Goal: Register for event/course

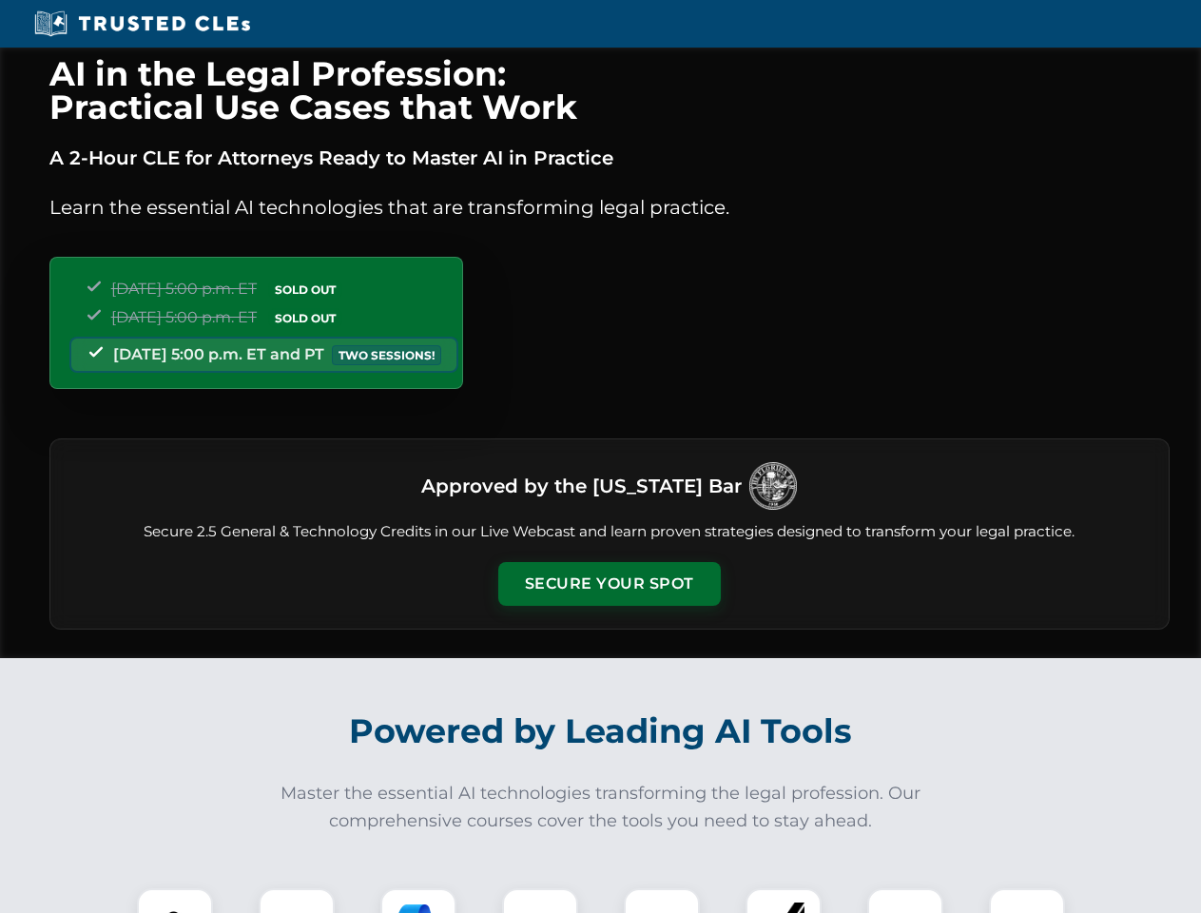
click at [609, 584] on button "Secure Your Spot" at bounding box center [609, 584] width 222 height 44
click at [175, 900] on img at bounding box center [174, 926] width 55 height 55
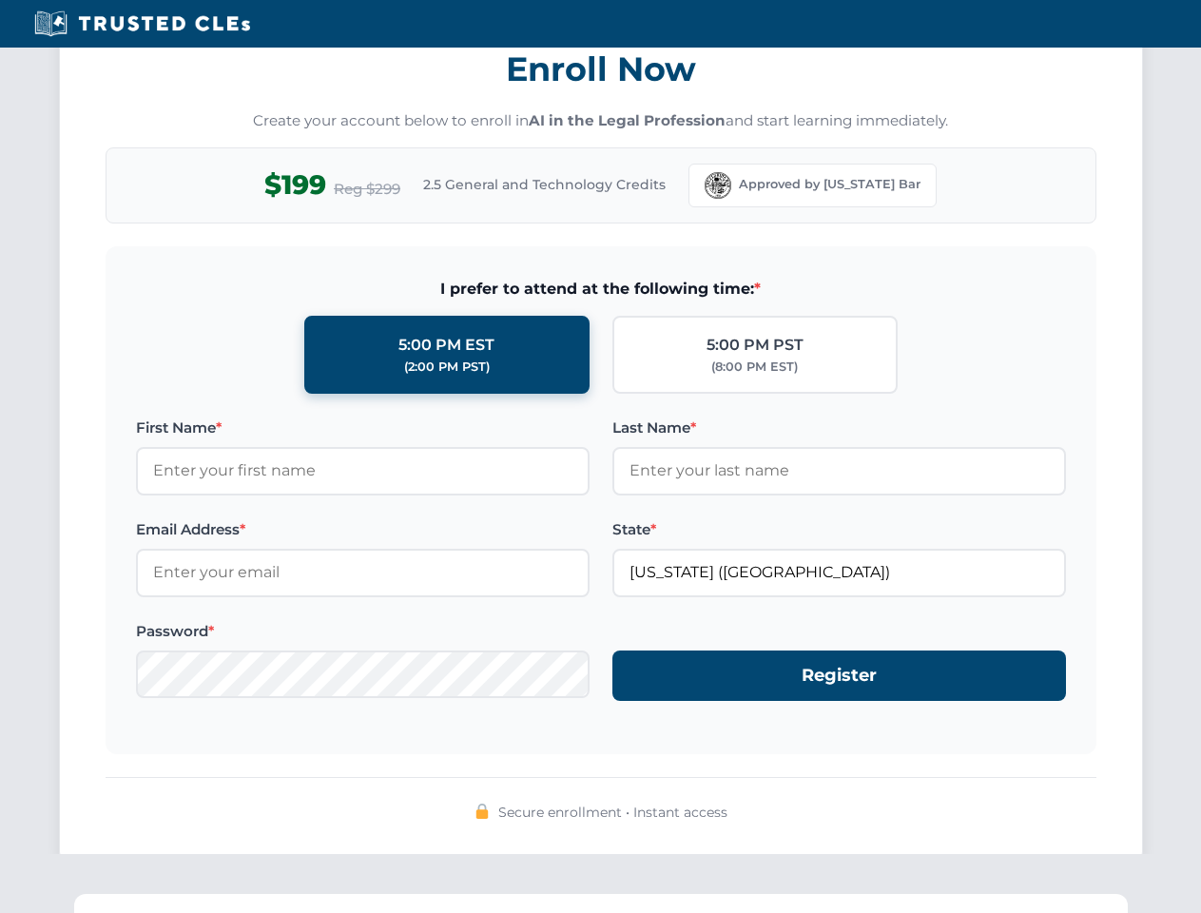
scroll to position [1866, 0]
